Goal: Task Accomplishment & Management: Use online tool/utility

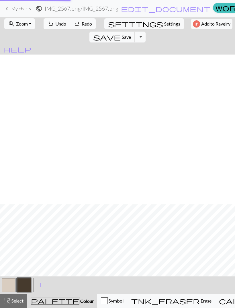
scroll to position [150, 0]
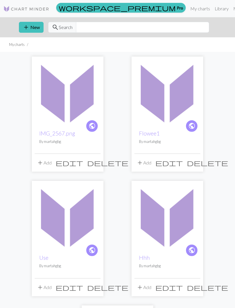
click at [33, 25] on button "add New" at bounding box center [31, 27] width 25 height 11
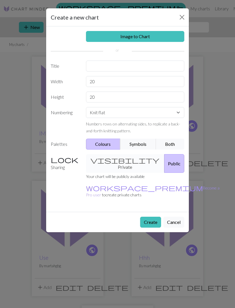
click at [151, 33] on link "Image to Chart" at bounding box center [135, 36] width 99 height 11
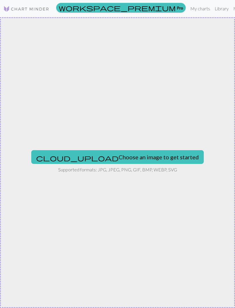
click at [113, 161] on button "cloud_upload Choose an image to get started" at bounding box center [117, 157] width 173 height 14
click at [116, 157] on button "cloud_upload Choose an image to get started" at bounding box center [117, 157] width 173 height 14
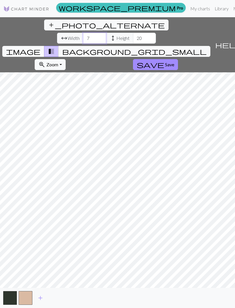
click at [83, 33] on input "7" at bounding box center [94, 38] width 23 height 11
type input "5"
type input "40"
click at [133, 33] on input "20" at bounding box center [144, 38] width 23 height 11
type input "2"
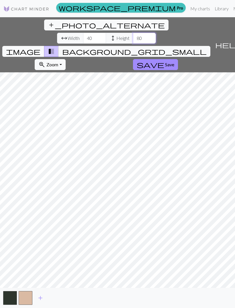
type input "80"
click at [83, 33] on input "40" at bounding box center [94, 38] width 23 height 11
type input "4"
type input "50"
click at [133, 59] on button "save Save" at bounding box center [155, 64] width 45 height 11
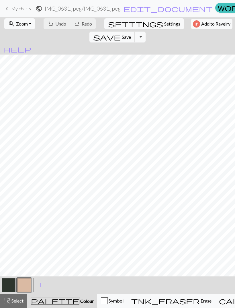
scroll to position [63, 0]
click at [58, 20] on div "undo Undo Undo redo Redo Redo" at bounding box center [70, 23] width 56 height 13
click at [7, 284] on button "button" at bounding box center [9, 285] width 14 height 14
click at [57, 26] on span "Undo" at bounding box center [60, 23] width 11 height 5
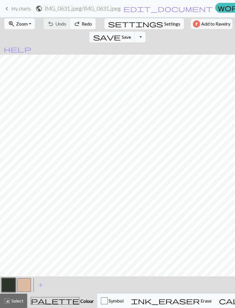
click at [56, 26] on div "undo Undo Undo redo Redo Redo" at bounding box center [70, 23] width 56 height 13
click at [27, 285] on button "button" at bounding box center [24, 285] width 14 height 14
click at [10, 281] on button "button" at bounding box center [9, 285] width 14 height 14
click at [26, 286] on button "button" at bounding box center [24, 285] width 14 height 14
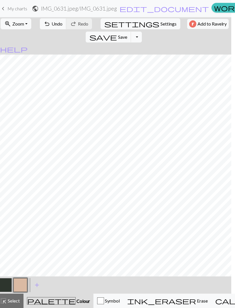
scroll to position [0, 0]
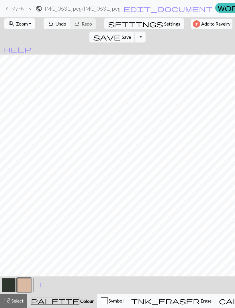
click at [13, 281] on button "button" at bounding box center [9, 285] width 14 height 14
click at [25, 287] on button "button" at bounding box center [24, 285] width 14 height 14
click at [12, 281] on button "button" at bounding box center [9, 285] width 14 height 14
click at [26, 283] on button "button" at bounding box center [24, 285] width 14 height 14
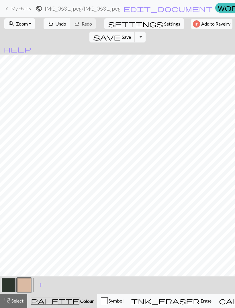
click at [11, 282] on button "button" at bounding box center [9, 285] width 14 height 14
click at [27, 285] on button "button" at bounding box center [24, 285] width 14 height 14
click at [12, 285] on button "button" at bounding box center [9, 285] width 14 height 14
click at [26, 283] on button "button" at bounding box center [24, 285] width 14 height 14
click at [10, 285] on button "button" at bounding box center [9, 285] width 14 height 14
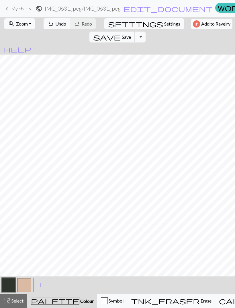
click at [26, 282] on button "button" at bounding box center [24, 285] width 14 height 14
click at [11, 283] on button "button" at bounding box center [9, 285] width 14 height 14
click at [29, 294] on button "palette Colour Colour" at bounding box center [62, 301] width 70 height 14
click at [29, 284] on button "button" at bounding box center [24, 285] width 14 height 14
click at [11, 285] on button "button" at bounding box center [9, 285] width 14 height 14
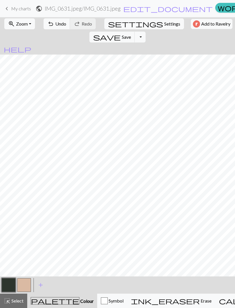
click at [28, 288] on button "button" at bounding box center [24, 285] width 14 height 14
click at [11, 287] on button "button" at bounding box center [9, 285] width 14 height 14
click at [23, 285] on button "button" at bounding box center [24, 285] width 14 height 14
click at [13, 284] on button "button" at bounding box center [9, 285] width 14 height 14
click at [55, 25] on span "Undo" at bounding box center [60, 23] width 11 height 5
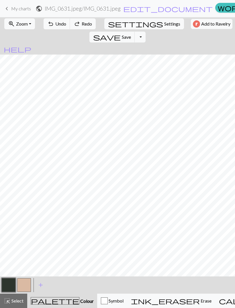
click at [55, 25] on span "Undo" at bounding box center [60, 23] width 11 height 5
click at [58, 26] on span "Undo" at bounding box center [60, 23] width 11 height 5
click at [57, 24] on span "Undo" at bounding box center [60, 23] width 11 height 5
click at [85, 27] on button "redo Redo Redo" at bounding box center [83, 23] width 26 height 11
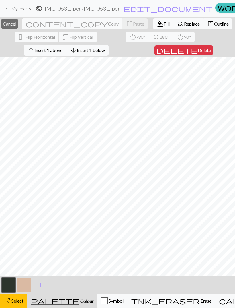
scroll to position [149, 0]
click at [16, 26] on span "Cancel" at bounding box center [9, 23] width 13 height 5
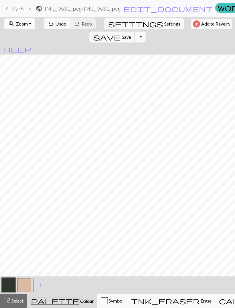
click at [57, 27] on button "undo Undo Undo" at bounding box center [57, 23] width 27 height 11
click at [27, 288] on button "button" at bounding box center [24, 285] width 14 height 14
click at [6, 288] on button "button" at bounding box center [9, 285] width 14 height 14
click at [28, 286] on button "button" at bounding box center [24, 285] width 14 height 14
click at [9, 285] on button "button" at bounding box center [9, 285] width 14 height 14
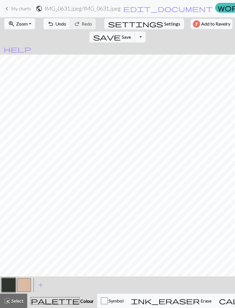
click at [55, 24] on span "Undo" at bounding box center [60, 23] width 11 height 5
click at [55, 25] on span "Undo" at bounding box center [60, 23] width 11 height 5
click at [59, 24] on span "Undo" at bounding box center [60, 23] width 11 height 5
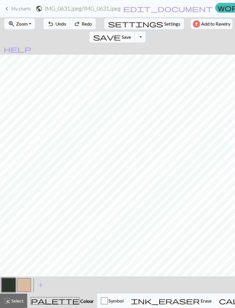
click at [59, 24] on span "Undo" at bounding box center [60, 23] width 11 height 5
click at [62, 24] on span "Undo" at bounding box center [60, 23] width 11 height 5
click at [82, 26] on span "Redo" at bounding box center [87, 23] width 10 height 5
click at [84, 26] on span "Redo" at bounding box center [87, 23] width 10 height 5
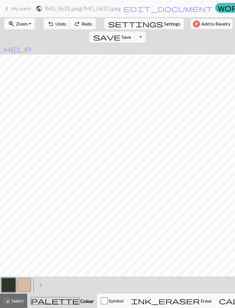
click at [87, 24] on span "Redo" at bounding box center [87, 23] width 10 height 5
click at [58, 27] on button "undo Undo Undo" at bounding box center [57, 23] width 27 height 11
click at [146, 32] on button "Toggle Dropdown" at bounding box center [140, 37] width 11 height 11
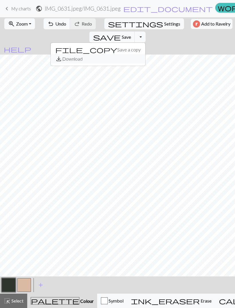
click at [145, 54] on button "save_alt Download" at bounding box center [98, 58] width 95 height 9
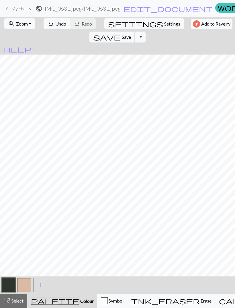
click at [146, 32] on button "Toggle Dropdown" at bounding box center [140, 37] width 11 height 11
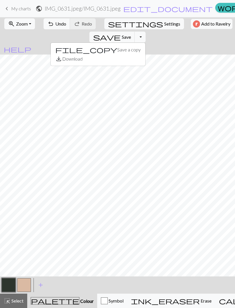
click at [135, 32] on button "save Save Save" at bounding box center [113, 37] width 46 height 11
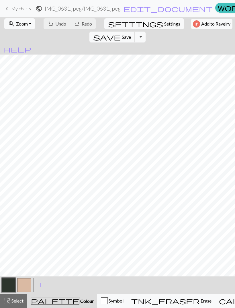
click at [131, 34] on span "Save" at bounding box center [126, 36] width 9 height 5
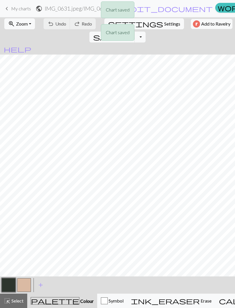
click at [209, 27] on div "Chart saved Chart saved" at bounding box center [117, 22] width 235 height 45
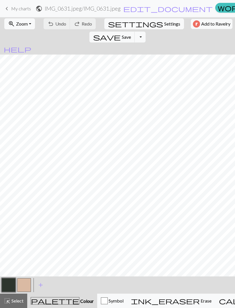
click at [146, 32] on button "Toggle Dropdown" at bounding box center [140, 37] width 11 height 11
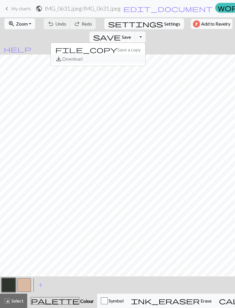
click at [145, 54] on button "save_alt Download" at bounding box center [98, 58] width 95 height 9
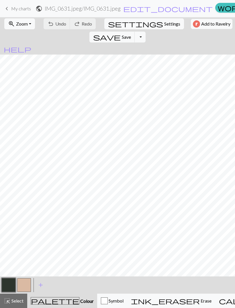
click at [20, 6] on span "My charts" at bounding box center [21, 8] width 20 height 5
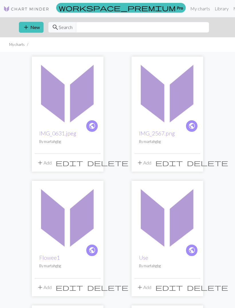
click at [40, 161] on span "add" at bounding box center [40, 163] width 7 height 8
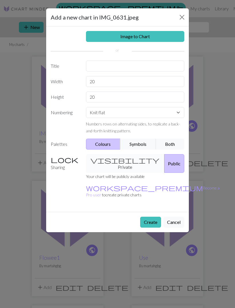
click at [178, 217] on button "Cancel" at bounding box center [174, 222] width 21 height 11
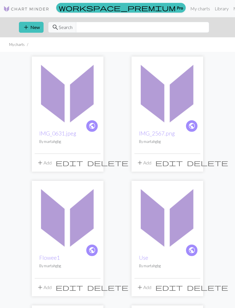
click at [83, 162] on span "edit" at bounding box center [70, 163] width 28 height 8
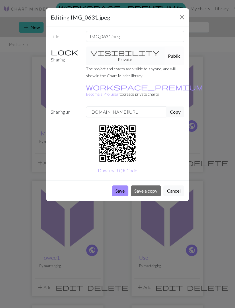
click at [180, 20] on button "Close" at bounding box center [182, 17] width 9 height 9
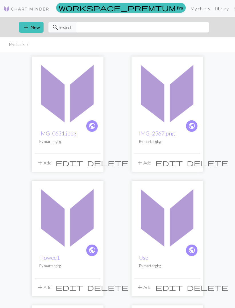
click at [82, 102] on img at bounding box center [68, 92] width 66 height 66
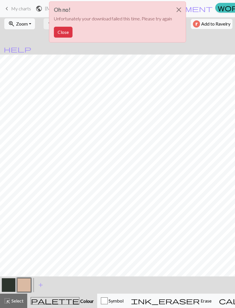
click at [69, 35] on button "Close" at bounding box center [63, 32] width 19 height 11
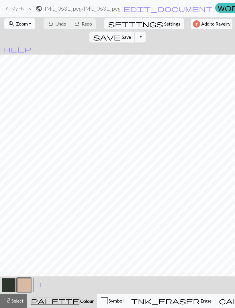
click at [146, 32] on button "Toggle Dropdown" at bounding box center [140, 37] width 11 height 11
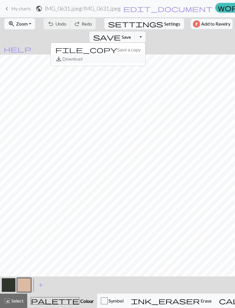
click at [145, 54] on button "save_alt Download" at bounding box center [98, 58] width 95 height 9
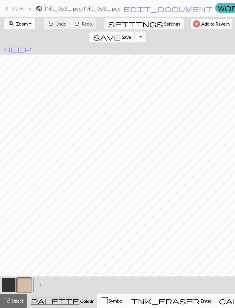
click at [26, 9] on span "My charts" at bounding box center [21, 8] width 20 height 5
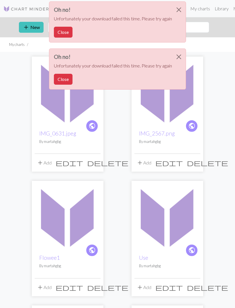
click at [180, 6] on button "Close" at bounding box center [179, 10] width 14 height 16
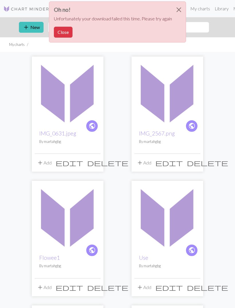
click at [178, 12] on button "Close" at bounding box center [179, 10] width 14 height 16
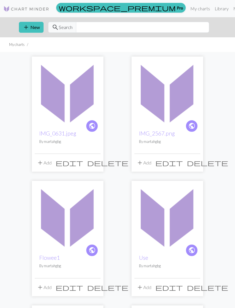
click at [32, 31] on button "add New" at bounding box center [31, 27] width 25 height 11
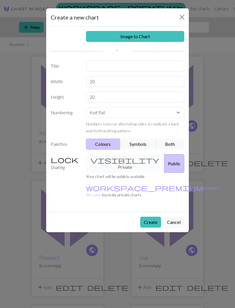
click at [139, 38] on link "Image to Chart" at bounding box center [135, 36] width 99 height 11
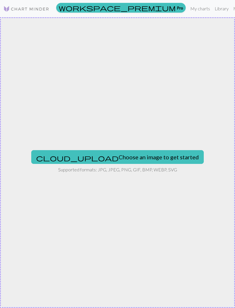
click at [144, 157] on button "cloud_upload Choose an image to get started" at bounding box center [117, 157] width 173 height 14
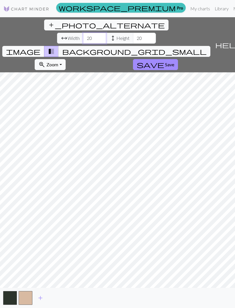
click at [83, 33] on input "20" at bounding box center [94, 38] width 23 height 11
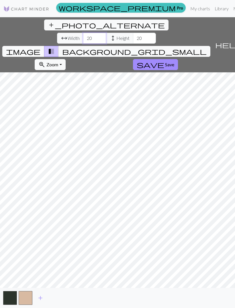
click at [83, 33] on input "20" at bounding box center [94, 38] width 23 height 11
click at [133, 33] on input "20" at bounding box center [144, 38] width 23 height 11
click at [83, 33] on input "20" at bounding box center [94, 38] width 23 height 11
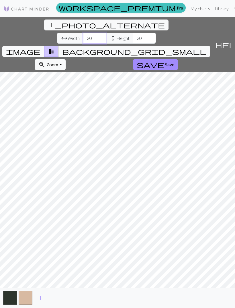
click at [83, 33] on input "20" at bounding box center [94, 38] width 23 height 11
click at [172, 47] on span "background_grid_small" at bounding box center [134, 51] width 145 height 8
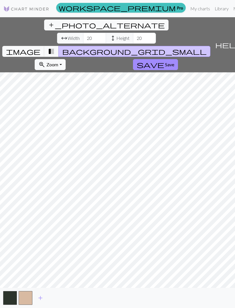
click at [40, 47] on span "image" at bounding box center [23, 51] width 34 height 8
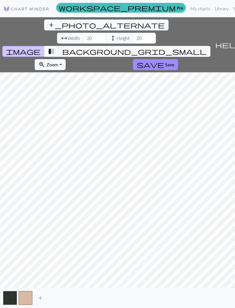
click at [55, 47] on span "transition_fade" at bounding box center [51, 51] width 7 height 8
click at [44, 46] on button "image" at bounding box center [23, 51] width 42 height 11
click at [166, 46] on button "background_grid_small" at bounding box center [135, 51] width 152 height 11
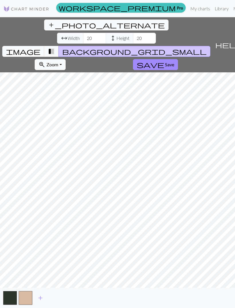
click at [59, 46] on button "transition_fade" at bounding box center [51, 51] width 15 height 11
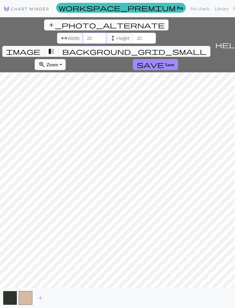
click at [83, 33] on input "20" at bounding box center [94, 38] width 23 height 11
type input "60"
click at [133, 33] on input "20" at bounding box center [144, 38] width 23 height 11
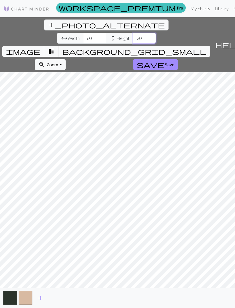
click at [133, 33] on input "20" at bounding box center [144, 38] width 23 height 11
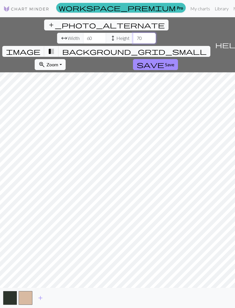
type input "70"
click at [83, 33] on input "60" at bounding box center [94, 38] width 23 height 11
paste input "20"
type input "6020"
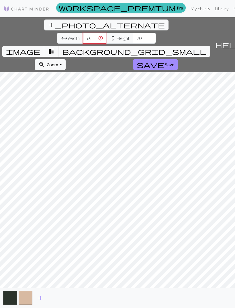
click at [83, 33] on input "6020" at bounding box center [94, 38] width 23 height 11
type input "50"
click at [83, 33] on input "50" at bounding box center [94, 38] width 23 height 11
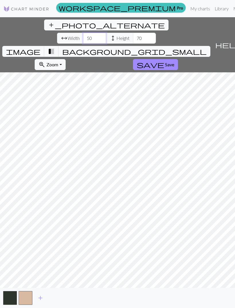
click at [83, 33] on input "50" at bounding box center [94, 38] width 23 height 11
click at [83, 33] on input "number" at bounding box center [94, 38] width 23 height 11
type input "60"
click at [133, 33] on input "70" at bounding box center [144, 38] width 23 height 11
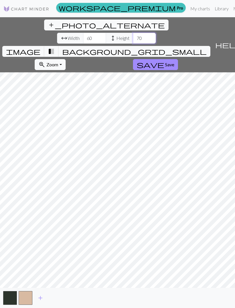
click at [133, 33] on input "70" at bounding box center [144, 38] width 23 height 11
type input "80"
click at [83, 33] on input "60" at bounding box center [94, 38] width 23 height 11
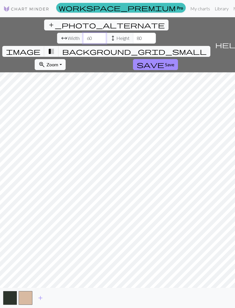
click at [83, 33] on input "60" at bounding box center [94, 38] width 23 height 11
type input "50"
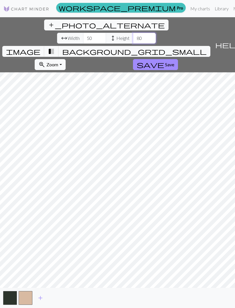
click at [133, 33] on input "80" at bounding box center [144, 38] width 23 height 11
type input "70"
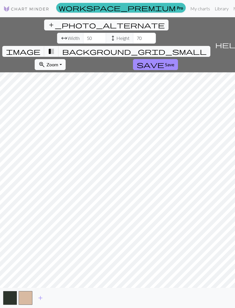
click at [165, 62] on span "Save" at bounding box center [169, 64] width 9 height 5
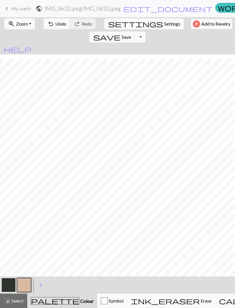
scroll to position [28, 0]
click at [7, 283] on button "button" at bounding box center [9, 285] width 14 height 14
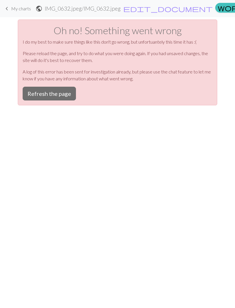
click at [57, 95] on button "Refresh the page" at bounding box center [49, 94] width 53 height 14
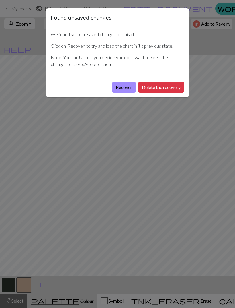
click at [144, 88] on button "Delete the recovery" at bounding box center [161, 87] width 46 height 11
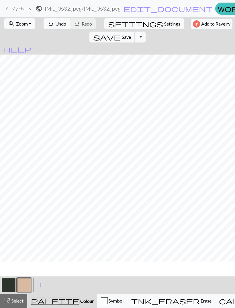
scroll to position [0, 0]
click at [11, 285] on button "button" at bounding box center [9, 285] width 14 height 14
click at [61, 20] on button "undo Undo Undo" at bounding box center [57, 23] width 27 height 11
click at [59, 27] on button "undo Undo Undo" at bounding box center [57, 23] width 27 height 11
click at [84, 22] on span "Redo" at bounding box center [87, 23] width 10 height 5
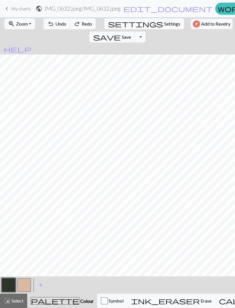
click at [30, 285] on button "button" at bounding box center [24, 285] width 14 height 14
click at [18, 278] on button "button" at bounding box center [24, 285] width 14 height 14
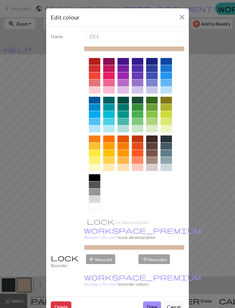
click at [182, 13] on button "Close" at bounding box center [182, 17] width 9 height 9
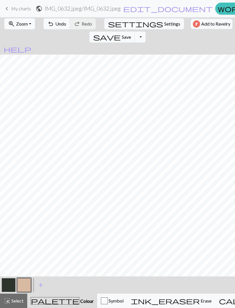
click at [5, 283] on button "button" at bounding box center [9, 285] width 14 height 14
click at [26, 281] on button "button" at bounding box center [24, 285] width 14 height 14
click at [55, 26] on span "Undo" at bounding box center [60, 23] width 11 height 5
click at [60, 21] on span "Undo" at bounding box center [60, 23] width 11 height 5
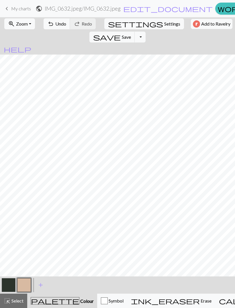
click at [56, 26] on span "Undo" at bounding box center [60, 23] width 11 height 5
click at [55, 26] on span "Undo" at bounding box center [60, 23] width 11 height 5
click at [57, 23] on span "Undo" at bounding box center [60, 23] width 11 height 5
click at [131, 34] on span "Save" at bounding box center [126, 36] width 9 height 5
click at [146, 32] on button "Toggle Dropdown" at bounding box center [140, 37] width 11 height 11
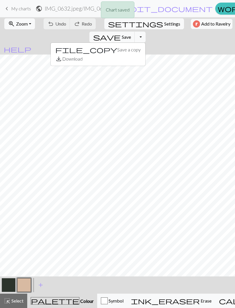
click at [209, 22] on div "Chart saved" at bounding box center [117, 11] width 235 height 23
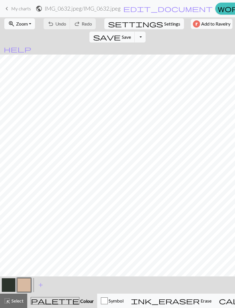
click at [25, 9] on span "My charts" at bounding box center [21, 8] width 20 height 5
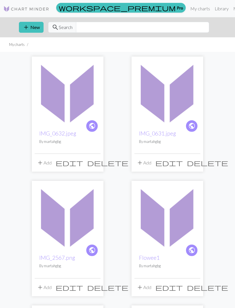
click at [39, 163] on span "add" at bounding box center [40, 163] width 7 height 8
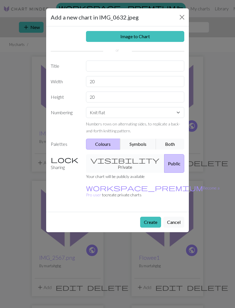
click at [180, 15] on button "Close" at bounding box center [182, 17] width 9 height 9
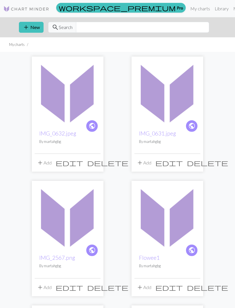
click at [67, 131] on link "IMG_0632.jpeg" at bounding box center [57, 133] width 37 height 7
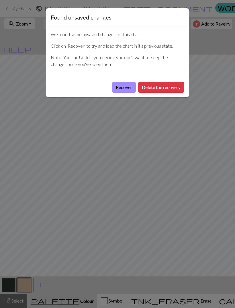
click at [123, 88] on button "Recover" at bounding box center [124, 87] width 24 height 11
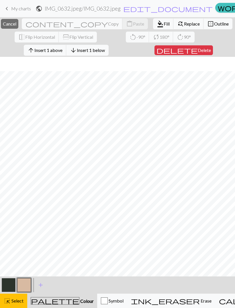
scroll to position [20, 0]
click at [18, 27] on button "close Cancel" at bounding box center [10, 24] width 18 height 10
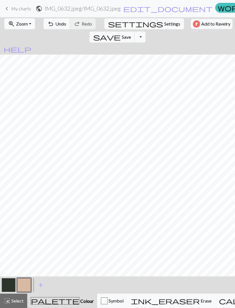
click at [146, 32] on button "Toggle Dropdown" at bounding box center [140, 37] width 11 height 11
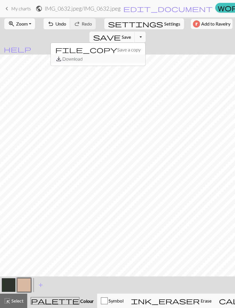
click at [145, 54] on button "save_alt Download" at bounding box center [98, 58] width 95 height 9
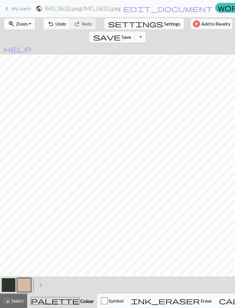
click at [164, 22] on span "Settings" at bounding box center [172, 23] width 16 height 7
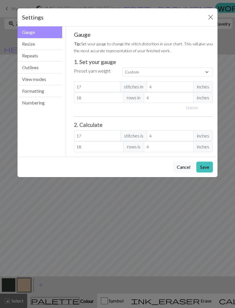
click at [208, 11] on div "Settings" at bounding box center [118, 17] width 200 height 18
click at [210, 14] on button "Close" at bounding box center [210, 17] width 9 height 9
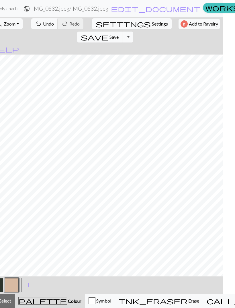
scroll to position [0, 0]
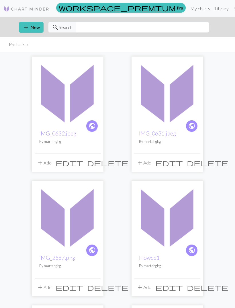
click at [83, 162] on span "edit" at bounding box center [70, 163] width 28 height 8
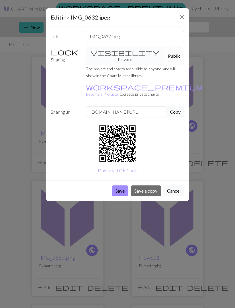
click at [173, 185] on button "Cancel" at bounding box center [174, 190] width 21 height 11
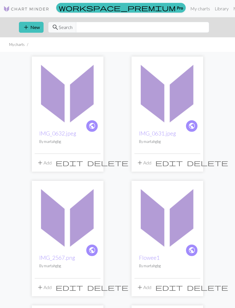
click at [40, 163] on span "add" at bounding box center [40, 163] width 7 height 8
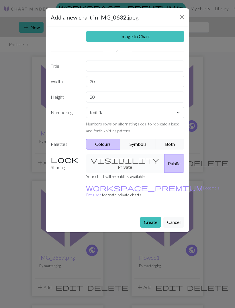
click at [172, 217] on button "Cancel" at bounding box center [174, 222] width 21 height 11
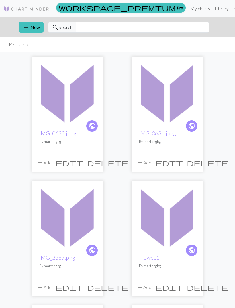
click at [83, 161] on span "edit" at bounding box center [70, 163] width 28 height 8
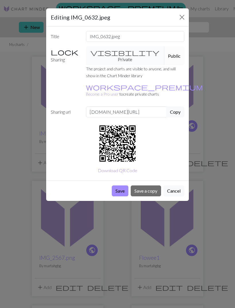
click at [168, 185] on button "Cancel" at bounding box center [174, 190] width 21 height 11
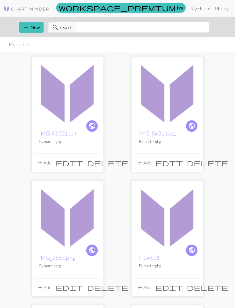
click at [71, 132] on link "IMG_0632.jpeg" at bounding box center [57, 133] width 37 height 7
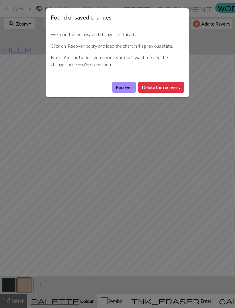
click at [125, 90] on button "Recover" at bounding box center [124, 87] width 24 height 11
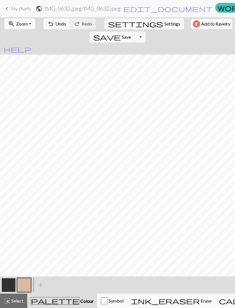
click at [135, 32] on button "save Save Save" at bounding box center [113, 37] width 46 height 11
click at [146, 32] on button "Toggle Dropdown" at bounding box center [140, 37] width 11 height 11
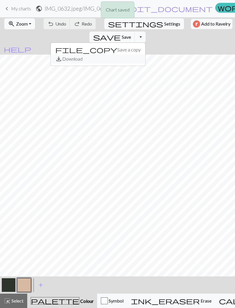
click at [145, 54] on button "save_alt Download" at bounding box center [98, 58] width 95 height 9
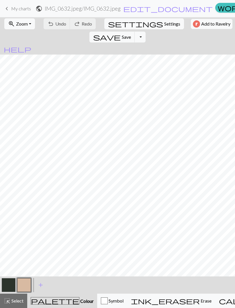
click at [22, 8] on span "My charts" at bounding box center [21, 8] width 20 height 5
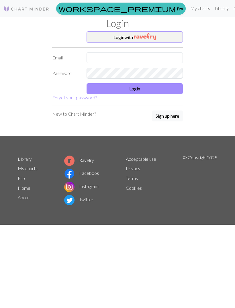
click at [160, 36] on button "Login with" at bounding box center [135, 36] width 96 height 11
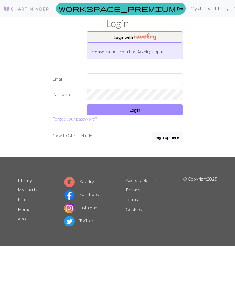
click at [149, 40] on img "button" at bounding box center [145, 36] width 22 height 7
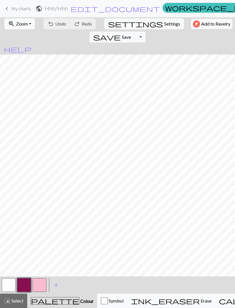
click at [23, 9] on span "My charts" at bounding box center [21, 8] width 20 height 5
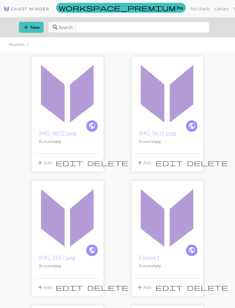
click at [40, 23] on button "add New" at bounding box center [31, 27] width 25 height 11
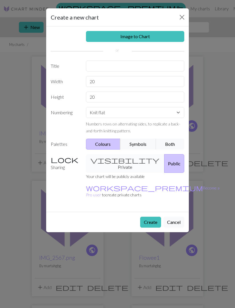
click at [156, 38] on link "Image to Chart" at bounding box center [135, 36] width 99 height 11
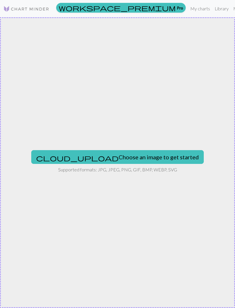
click at [142, 161] on button "cloud_upload Choose an image to get started" at bounding box center [117, 157] width 173 height 14
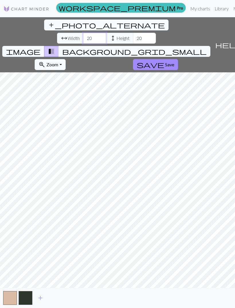
click at [83, 33] on input "20" at bounding box center [94, 38] width 23 height 11
type input "2"
type input "25"
click at [133, 33] on input "20" at bounding box center [144, 38] width 23 height 11
type input "2"
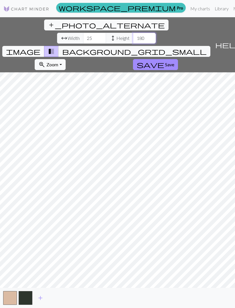
type input "180"
click at [83, 33] on input "25" at bounding box center [94, 38] width 23 height 11
type input "2"
type input "30"
click at [165, 62] on span "Save" at bounding box center [169, 64] width 9 height 5
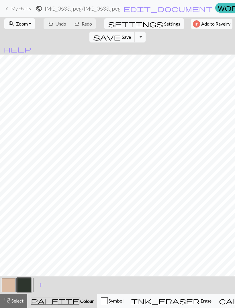
scroll to position [405, 0]
click at [135, 32] on button "save Save Save" at bounding box center [113, 37] width 46 height 11
click at [146, 32] on button "Toggle Dropdown" at bounding box center [140, 37] width 11 height 11
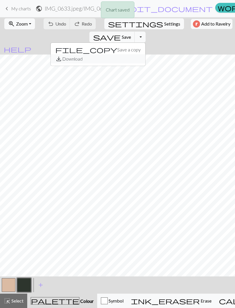
click at [145, 54] on button "save_alt Download" at bounding box center [98, 58] width 95 height 9
